Goal: Task Accomplishment & Management: Complete application form

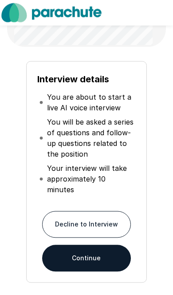
scroll to position [92, 0]
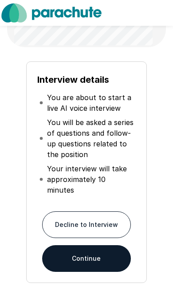
click at [106, 246] on button "Continue" at bounding box center [86, 258] width 89 height 27
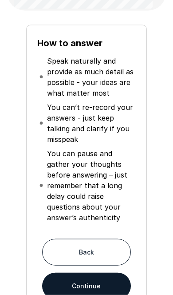
scroll to position [129, 0]
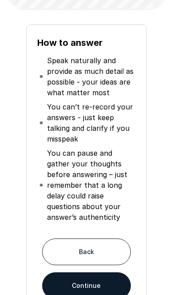
click at [105, 286] on button "Continue" at bounding box center [86, 285] width 89 height 27
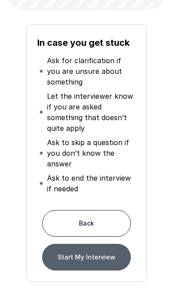
click at [109, 255] on button "Start My Interview" at bounding box center [86, 257] width 89 height 27
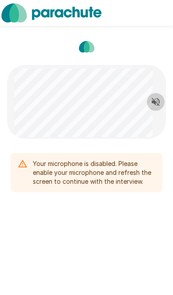
click at [154, 107] on button "Read questions aloud" at bounding box center [156, 102] width 18 height 18
click at [130, 171] on div "Your microphone is disabled. Please enable your microphone and refresh the scre…" at bounding box center [94, 173] width 123 height 34
click at [125, 173] on div "Your microphone is disabled. Please enable your microphone and refresh the scre…" at bounding box center [94, 173] width 123 height 34
click at [154, 104] on icon "Stop reading questions aloud" at bounding box center [156, 102] width 11 height 11
click at [155, 109] on button "Read questions aloud" at bounding box center [156, 102] width 18 height 18
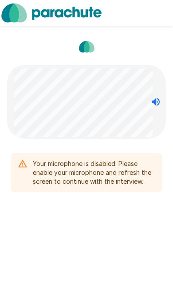
click at [100, 156] on div "Your microphone is disabled. Please enable your microphone and refresh the scre…" at bounding box center [94, 173] width 123 height 34
click at [102, 164] on div "Your microphone is disabled. Please enable your microphone and refresh the scre…" at bounding box center [94, 173] width 123 height 34
click at [101, 164] on div "Your microphone is disabled. Please enable your microphone and refresh the scre…" at bounding box center [94, 173] width 123 height 34
click at [98, 169] on div "Your microphone is disabled. Please enable your microphone and refresh the scre…" at bounding box center [94, 173] width 123 height 34
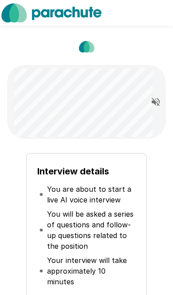
click at [158, 105] on icon "Read questions aloud" at bounding box center [156, 102] width 8 height 8
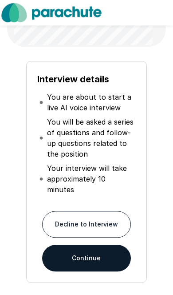
scroll to position [92, 0]
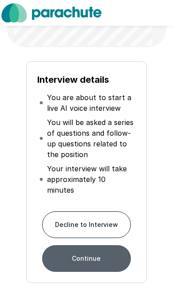
click at [114, 248] on button "Continue" at bounding box center [86, 258] width 89 height 27
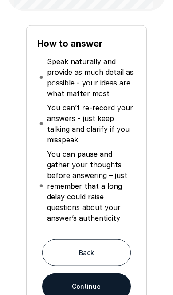
scroll to position [128, 0]
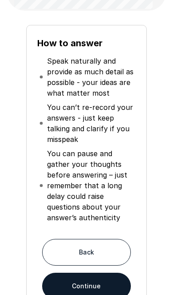
click at [104, 289] on button "Continue" at bounding box center [86, 286] width 89 height 27
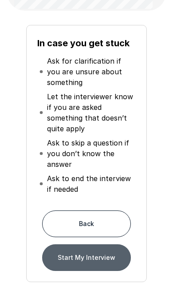
click at [108, 258] on button "Start My Interview" at bounding box center [86, 257] width 89 height 27
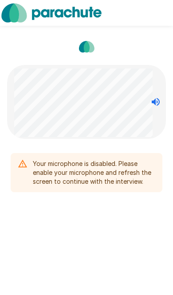
click at [28, 166] on div "Your microphone is disabled. Please enable your microphone and refresh the scre…" at bounding box center [87, 172] width 152 height 39
click at [33, 154] on div "Your microphone is disabled. Please enable your microphone and refresh the scre…" at bounding box center [87, 172] width 152 height 39
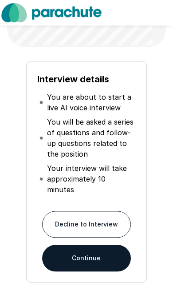
scroll to position [92, 0]
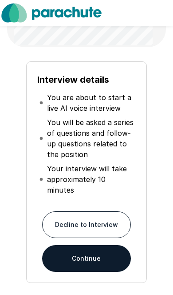
click at [101, 245] on button "Continue" at bounding box center [86, 258] width 89 height 27
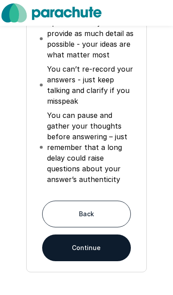
click at [93, 252] on button "Continue" at bounding box center [86, 247] width 89 height 27
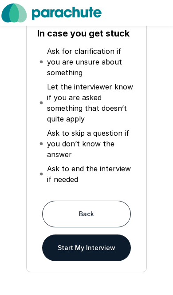
click at [98, 247] on button "Start My Interview" at bounding box center [86, 247] width 89 height 27
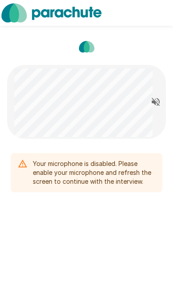
click at [150, 105] on button "Read questions aloud" at bounding box center [156, 102] width 18 height 18
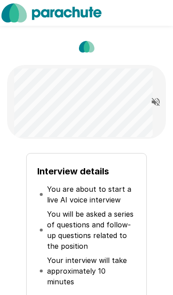
scroll to position [143, 0]
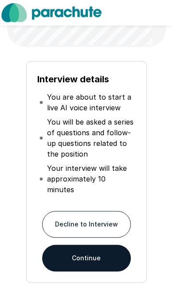
scroll to position [92, 0]
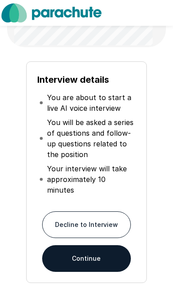
click at [103, 246] on button "Continue" at bounding box center [86, 258] width 89 height 27
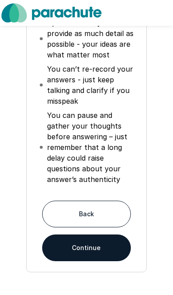
click at [103, 247] on button "Continue" at bounding box center [86, 247] width 89 height 27
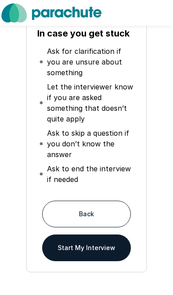
click at [108, 254] on button "Start My Interview" at bounding box center [86, 247] width 89 height 27
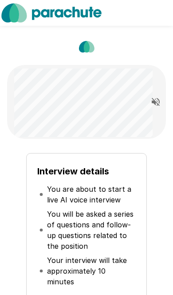
click at [157, 104] on icon "Read questions aloud" at bounding box center [156, 102] width 8 height 8
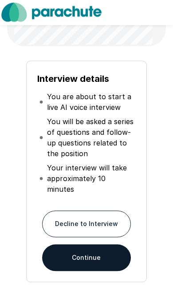
scroll to position [92, 0]
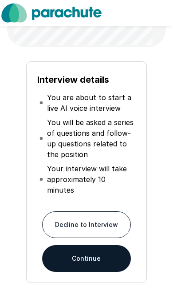
click at [93, 248] on button "Continue" at bounding box center [86, 258] width 89 height 27
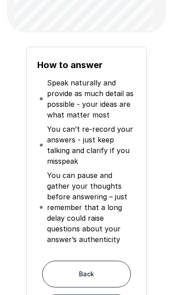
scroll to position [113, 0]
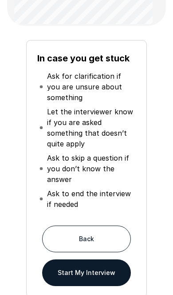
click at [102, 278] on button "Start My Interview" at bounding box center [86, 272] width 89 height 27
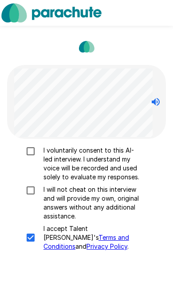
click at [123, 265] on div "I voluntarily consent to this AI-led interview. I understand my voice will be r…" at bounding box center [86, 221] width 159 height 165
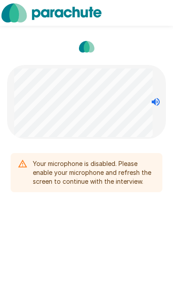
click at [156, 109] on button "Stop reading questions aloud" at bounding box center [156, 102] width 18 height 18
click at [153, 110] on button "Read questions aloud" at bounding box center [156, 102] width 18 height 18
